Goal: Feedback & Contribution: Leave review/rating

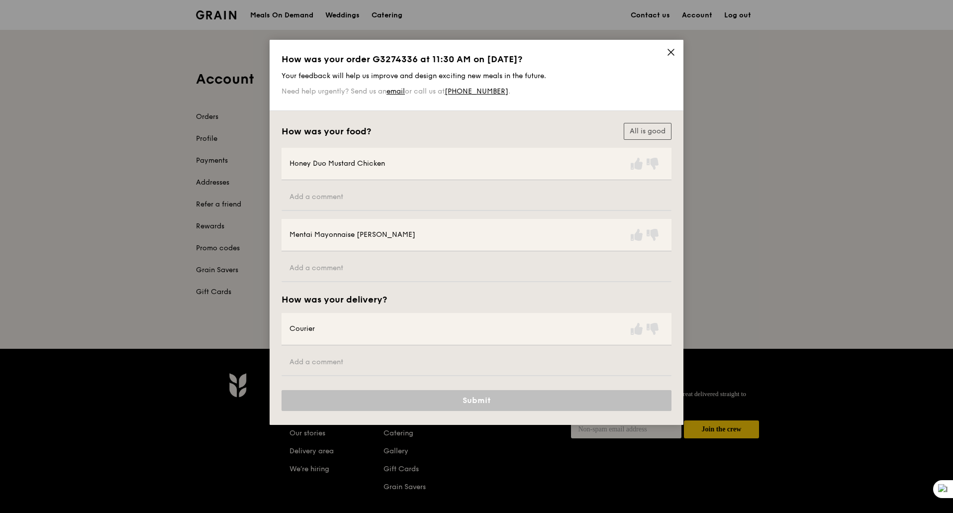
click at [488, 167] on div "Honey Duo Mustard Chicken" at bounding box center [477, 164] width 390 height 32
click at [652, 163] on icon at bounding box center [653, 164] width 12 height 12
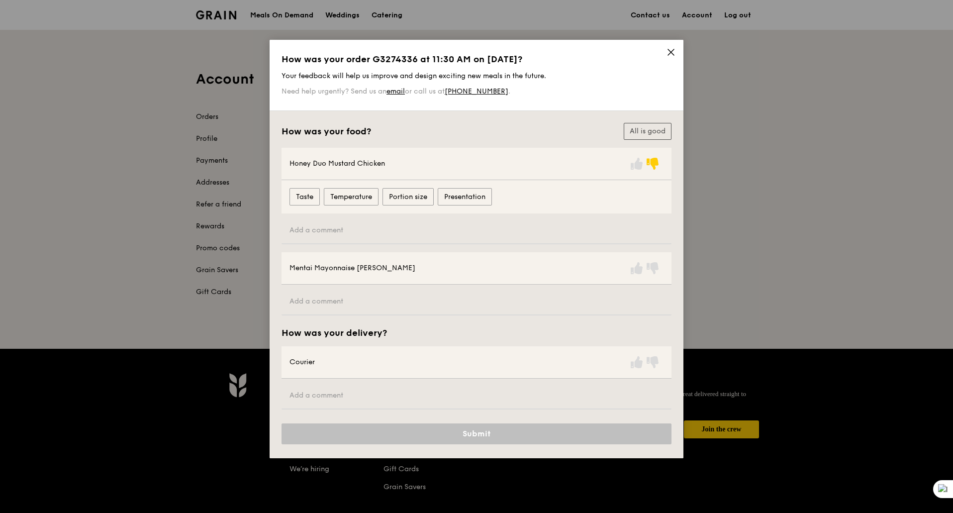
click at [306, 198] on label "Taste" at bounding box center [305, 196] width 30 height 17
click at [0, 0] on input "Taste" at bounding box center [0, 0] width 0 height 0
click at [327, 236] on input "text" at bounding box center [477, 230] width 390 height 27
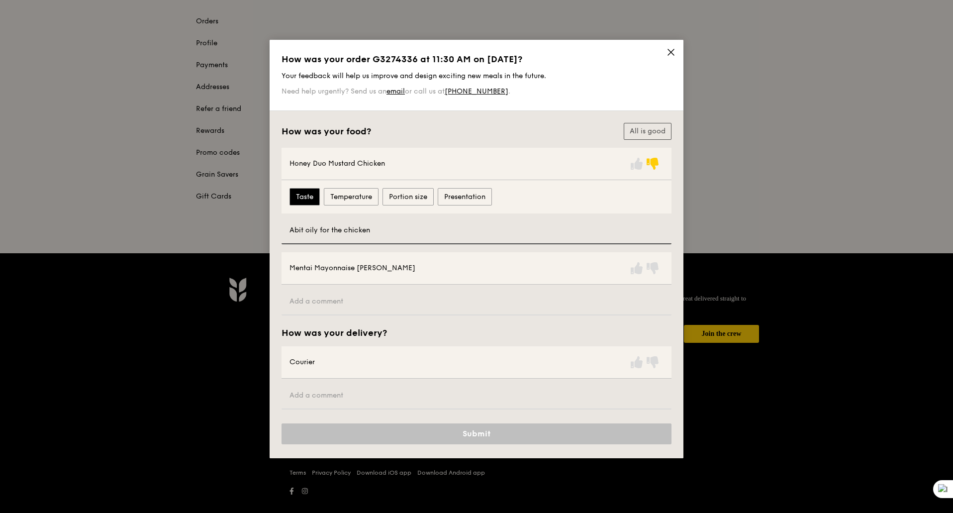
scroll to position [100, 0]
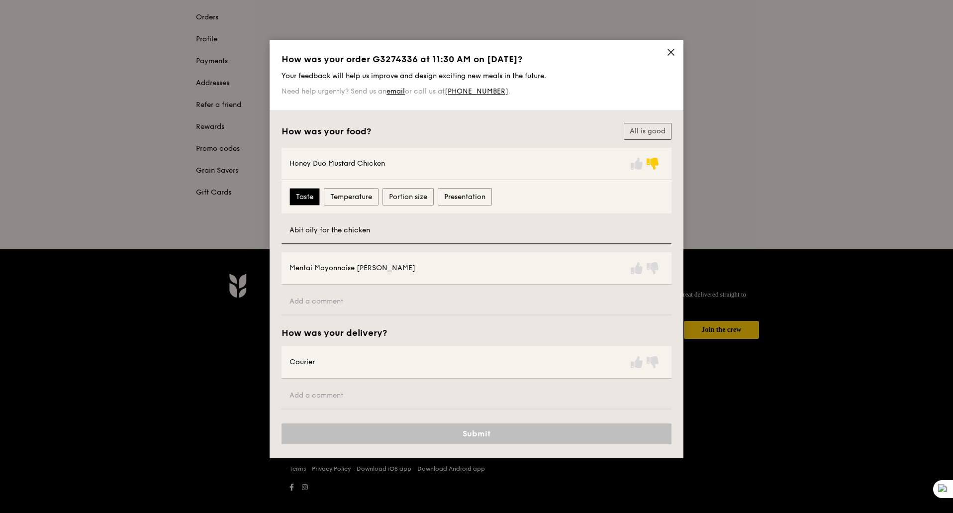
type input "Abit oily for the chicken"
click at [332, 305] on input "text" at bounding box center [477, 302] width 390 height 27
click at [636, 267] on icon at bounding box center [637, 268] width 12 height 12
click at [633, 364] on icon at bounding box center [637, 362] width 12 height 12
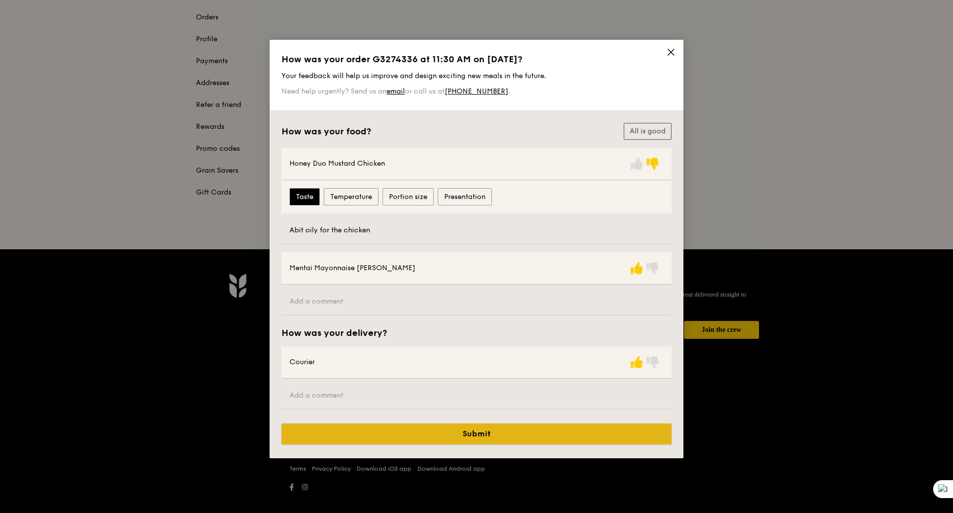
click at [467, 432] on button "Submit" at bounding box center [477, 433] width 390 height 21
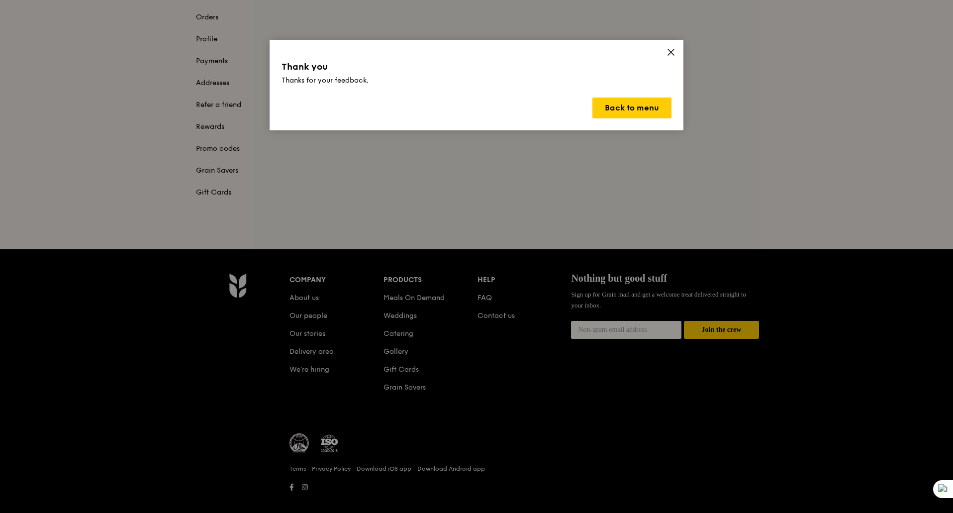
click at [667, 54] on icon at bounding box center [671, 52] width 9 height 9
